Goal: Task Accomplishment & Management: Manage account settings

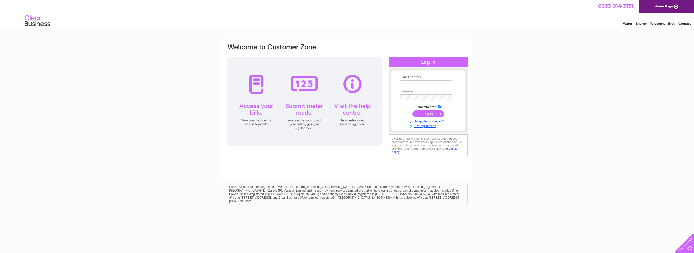
type input "aaron.sanders@bstn.com"
click at [428, 115] on input "submit" at bounding box center [427, 113] width 31 height 7
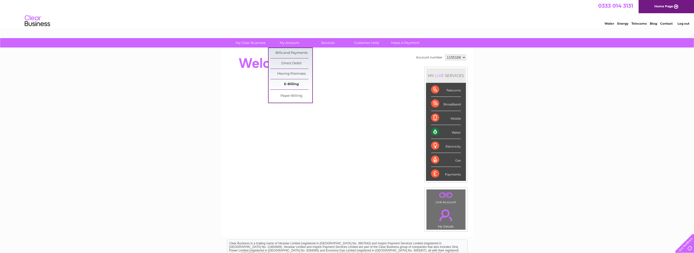
click at [289, 82] on link "E-Billing" at bounding box center [291, 84] width 42 height 10
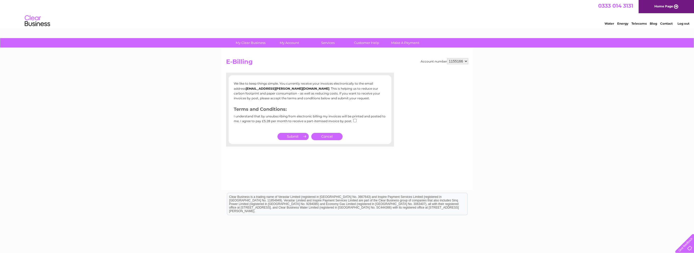
click at [299, 137] on input "submit" at bounding box center [292, 136] width 31 height 7
click at [353, 120] on input "checkbox" at bounding box center [354, 120] width 3 height 3
checkbox input "true"
click at [298, 135] on input "submit" at bounding box center [292, 136] width 31 height 7
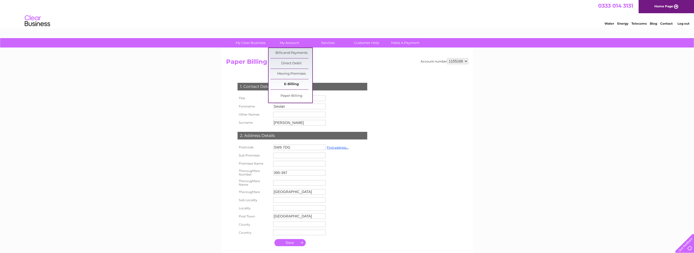
click at [287, 83] on link "E-Billing" at bounding box center [291, 84] width 42 height 10
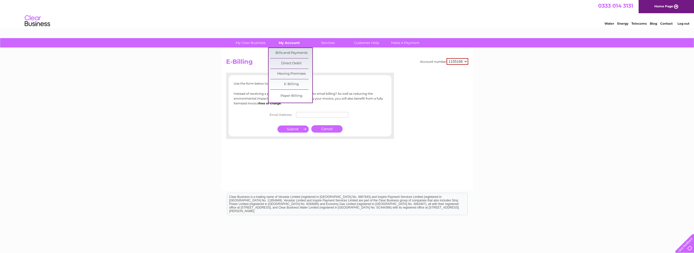
click at [290, 42] on link "My Account" at bounding box center [289, 42] width 42 height 9
click at [287, 97] on link "Paper Billing" at bounding box center [291, 96] width 42 height 10
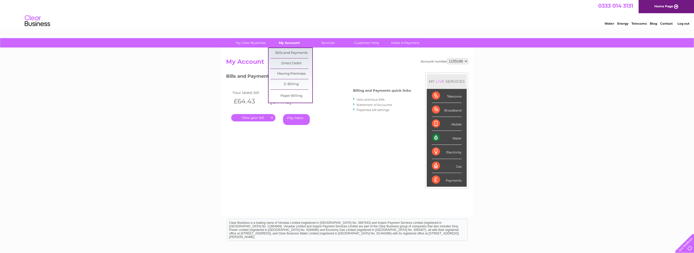
click at [294, 43] on link "My Account" at bounding box center [289, 42] width 42 height 9
click at [294, 53] on link "Bills and Payments" at bounding box center [291, 53] width 42 height 10
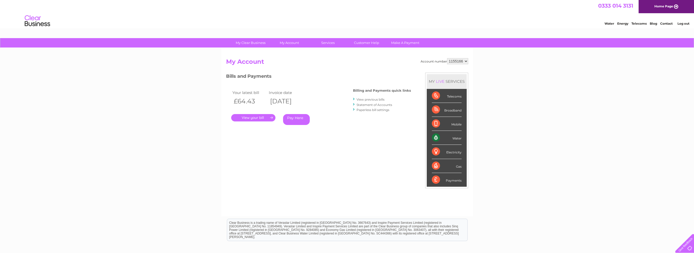
click at [263, 115] on link "." at bounding box center [253, 117] width 44 height 7
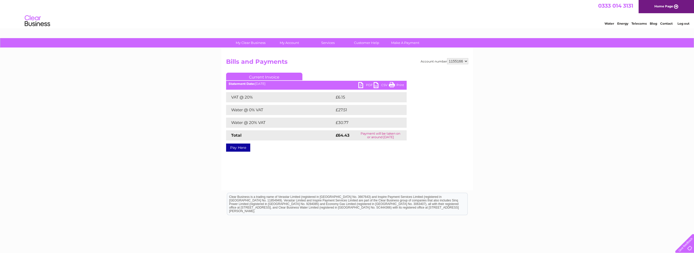
click at [364, 85] on link "PDF" at bounding box center [365, 85] width 15 height 7
